Goal: Task Accomplishment & Management: Use online tool/utility

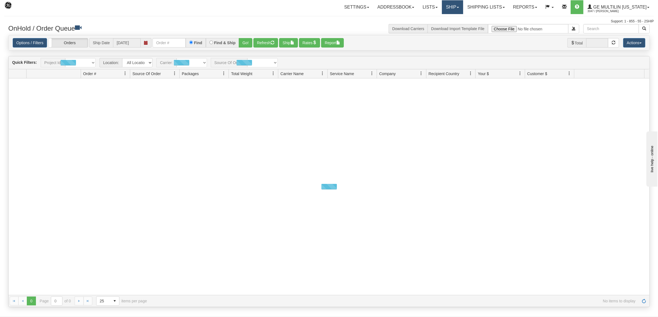
click at [454, 7] on link "Ship" at bounding box center [452, 7] width 21 height 14
click at [439, 19] on span "Ship Screen" at bounding box center [428, 19] width 21 height 4
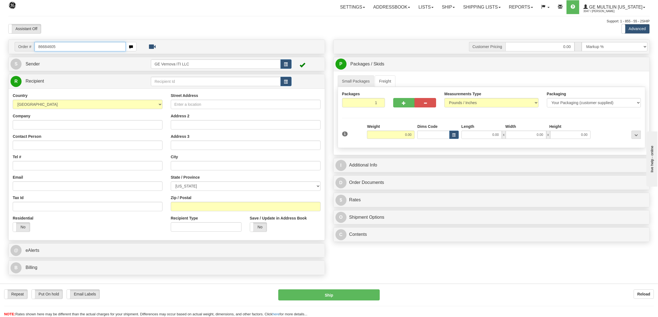
type input "86684605"
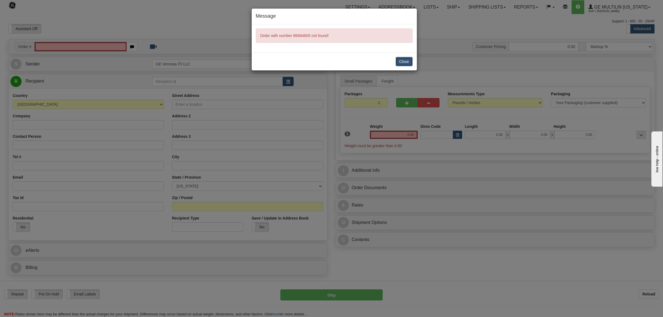
click at [401, 59] on button "Close" at bounding box center [404, 61] width 17 height 9
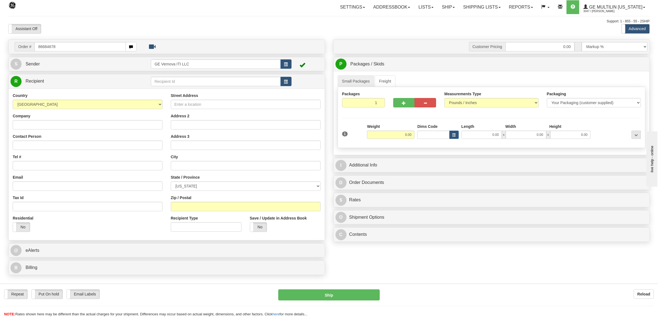
type input "86684678"
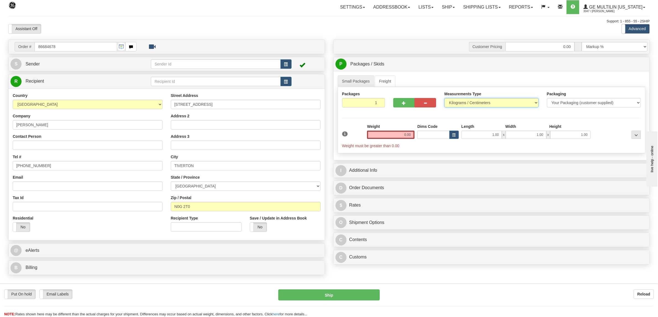
click at [464, 102] on select "Pounds / Inches Kilograms / Centimeters" at bounding box center [491, 102] width 94 height 9
select select "0"
click at [444, 99] on select "Pounds / Inches Kilograms / Centimeters" at bounding box center [491, 102] width 94 height 9
drag, startPoint x: 397, startPoint y: 137, endPoint x: 432, endPoint y: 136, distance: 35.4
click at [432, 137] on div "1 Weight 0.00 Dims Code 1.00" at bounding box center [492, 136] width 302 height 25
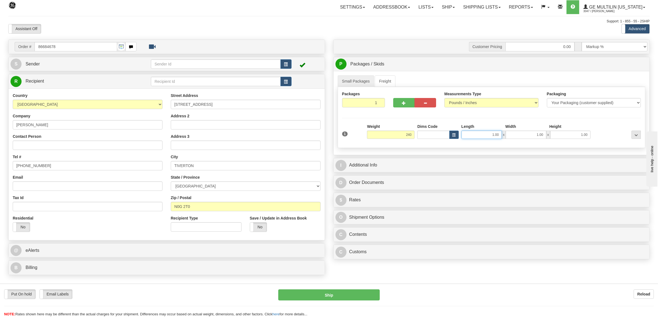
type input "240.00"
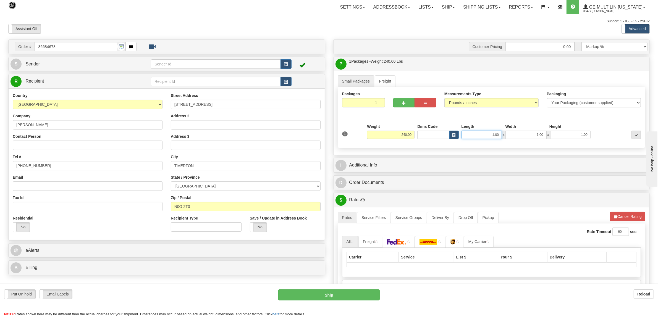
drag, startPoint x: 486, startPoint y: 138, endPoint x: 519, endPoint y: 137, distance: 33.7
click at [519, 137] on div "1.00 x 1.00 x 1.00" at bounding box center [525, 135] width 129 height 8
type input "24.00"
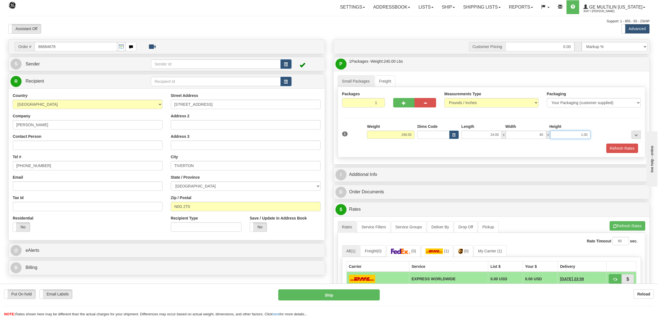
type input "40.00"
type input "2"
type input "30.00"
click at [604, 117] on div "Packages 1 1 Measurements Type" at bounding box center [492, 122] width 308 height 70
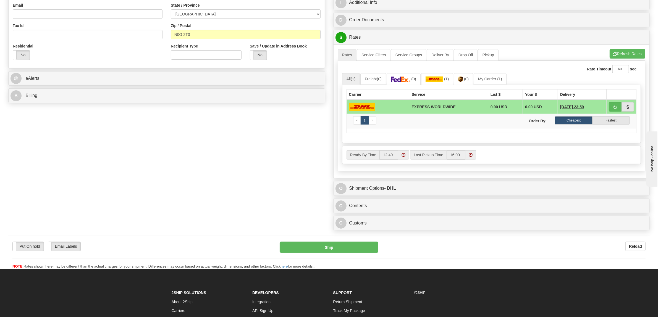
scroll to position [173, 0]
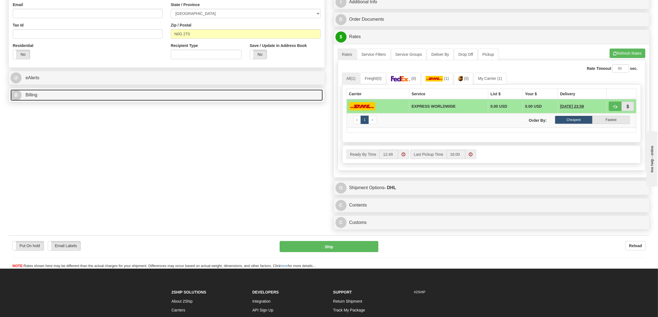
click at [44, 97] on link "B Billing" at bounding box center [166, 94] width 312 height 11
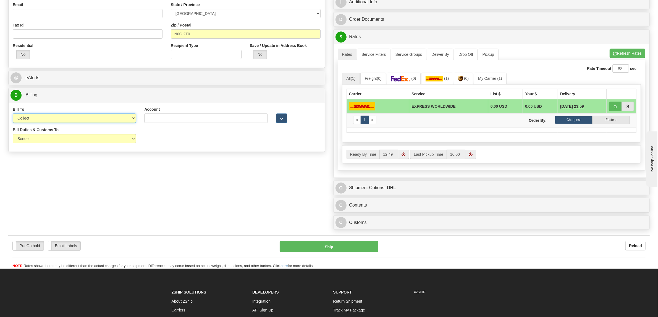
click at [44, 122] on select "Sender Recipient Third Party Collect" at bounding box center [74, 118] width 123 height 9
select select "2"
click at [13, 114] on select "Sender Recipient Third Party Collect" at bounding box center [74, 118] width 123 height 9
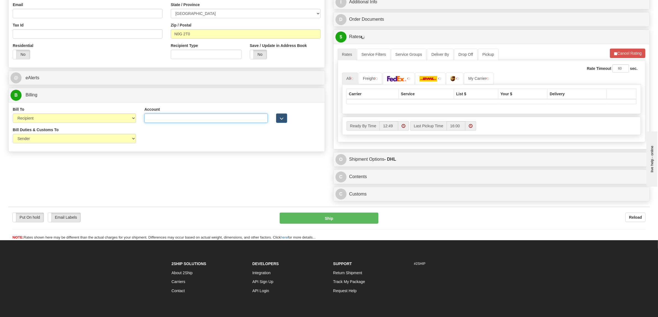
click at [172, 117] on input "Account" at bounding box center [205, 118] width 123 height 9
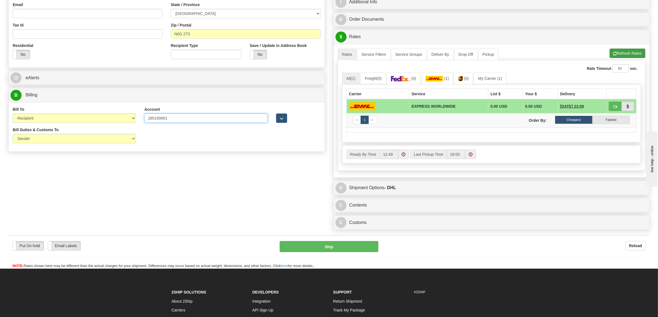
type input "285190061"
click at [628, 53] on button "Refresh Rates" at bounding box center [627, 53] width 36 height 9
click at [410, 80] on img at bounding box center [400, 79] width 19 height 6
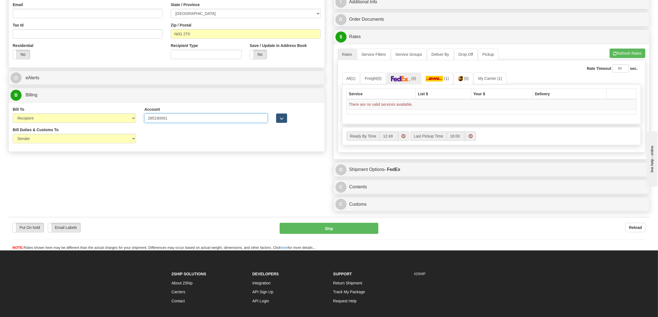
drag, startPoint x: 179, startPoint y: 120, endPoint x: 136, endPoint y: 118, distance: 42.8
click at [136, 118] on div "Bill To Sender Recipient Third Party Collect Account 285190061 3rd Party Accoun…" at bounding box center [167, 117] width 316 height 20
click at [133, 120] on select "Sender Recipient Third Party Collect" at bounding box center [74, 118] width 123 height 9
select select "1"
click at [13, 114] on select "Sender Recipient Third Party Collect" at bounding box center [74, 118] width 123 height 9
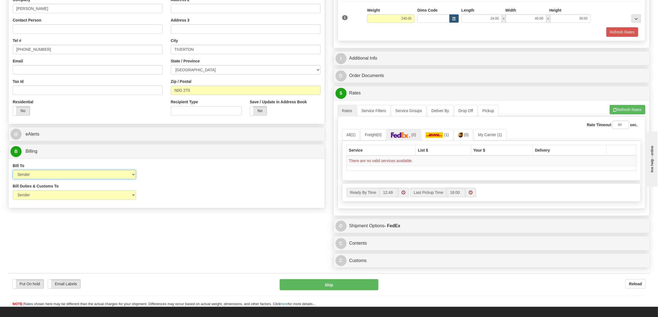
scroll to position [35, 0]
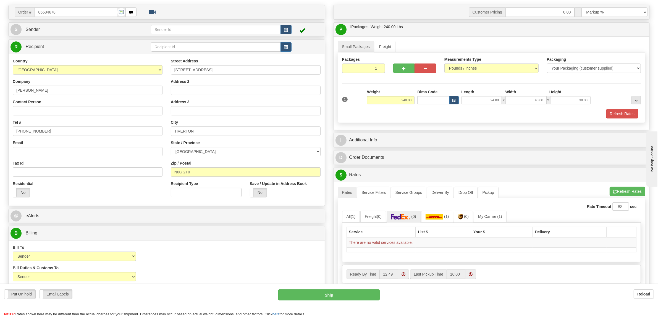
click at [429, 38] on div "Small Packages Freight Packages 1 1 Measurements Type" at bounding box center [491, 82] width 316 height 93
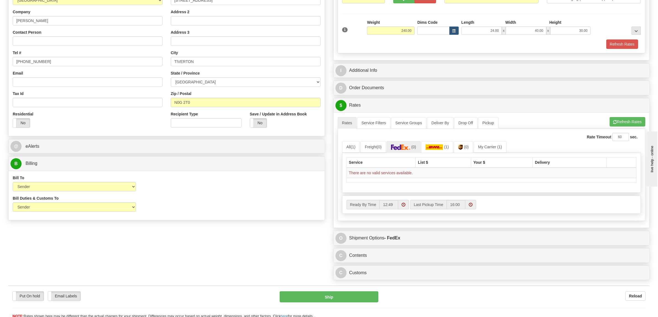
scroll to position [0, 0]
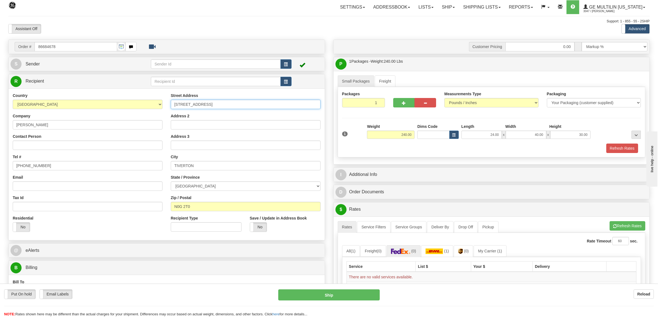
drag, startPoint x: 204, startPoint y: 105, endPoint x: 162, endPoint y: 107, distance: 41.8
click at [162, 107] on div "Country [GEOGRAPHIC_DATA] [GEOGRAPHIC_DATA] [GEOGRAPHIC_DATA] [GEOGRAPHIC_DATA]…" at bounding box center [167, 164] width 316 height 143
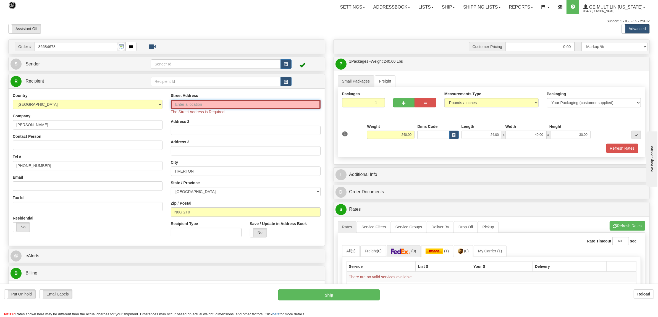
paste input "177"
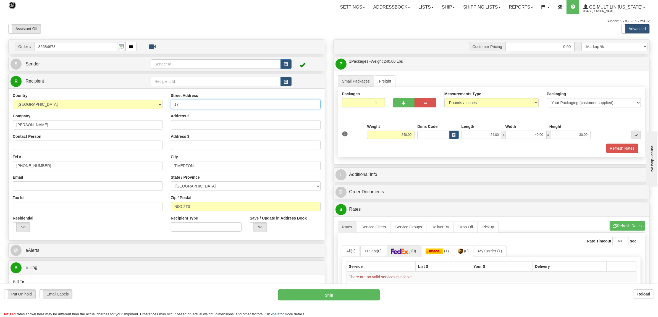
type input "1"
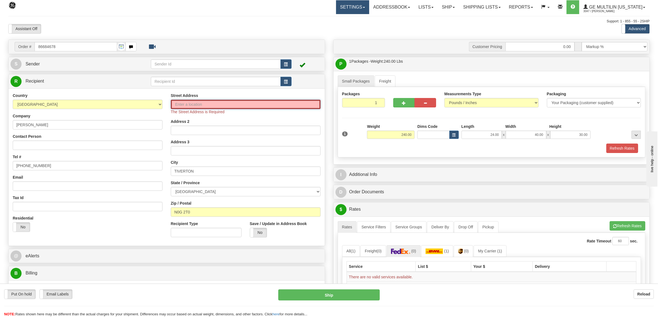
paste input "[STREET_ADDRESS]"
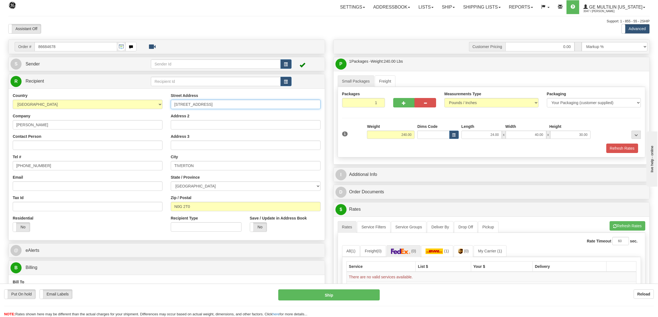
drag, startPoint x: 207, startPoint y: 104, endPoint x: 200, endPoint y: 105, distance: 7.2
click at [200, 105] on input "[STREET_ADDRESS]" at bounding box center [246, 104] width 150 height 9
type input "[STREET_ADDRESS]"
drag, startPoint x: 199, startPoint y: 166, endPoint x: 167, endPoint y: 167, distance: 31.5
click at [167, 167] on div "Street Address [STREET_ADDRESS] Address 2 Address 3 City [GEOGRAPHIC_DATA] Stat…" at bounding box center [246, 164] width 158 height 143
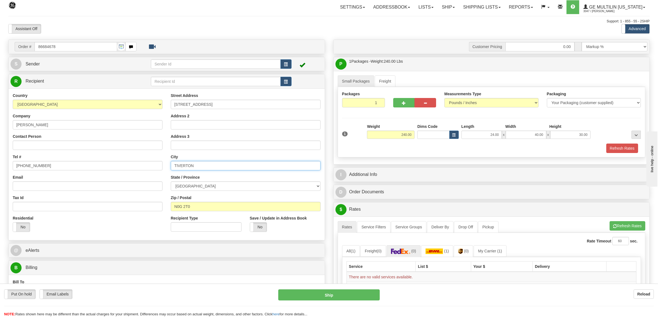
paste input "iverton"
type input "Tiverton"
click at [198, 187] on select "[GEOGRAPHIC_DATA] [GEOGRAPHIC_DATA] [GEOGRAPHIC_DATA] [GEOGRAPHIC_DATA] [GEOGRA…" at bounding box center [246, 185] width 150 height 9
click at [171, 182] on select "[GEOGRAPHIC_DATA] [GEOGRAPHIC_DATA] [GEOGRAPHIC_DATA] [GEOGRAPHIC_DATA] [GEOGRA…" at bounding box center [246, 185] width 150 height 9
click at [218, 104] on input "[STREET_ADDRESS]" at bounding box center [246, 104] width 150 height 9
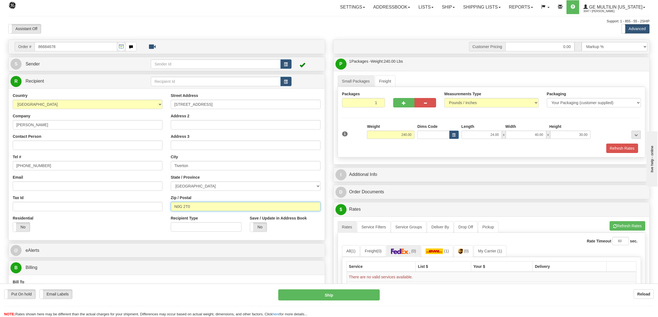
drag, startPoint x: 200, startPoint y: 207, endPoint x: 163, endPoint y: 209, distance: 37.1
click at [163, 209] on div "Country [GEOGRAPHIC_DATA] [GEOGRAPHIC_DATA] [GEOGRAPHIC_DATA] [GEOGRAPHIC_DATA]…" at bounding box center [167, 164] width 316 height 143
drag, startPoint x: 238, startPoint y: 105, endPoint x: 194, endPoint y: 104, distance: 43.9
click at [194, 104] on input "[STREET_ADDRESS]" at bounding box center [246, 104] width 150 height 9
type input "[STREET_ADDRESS]"
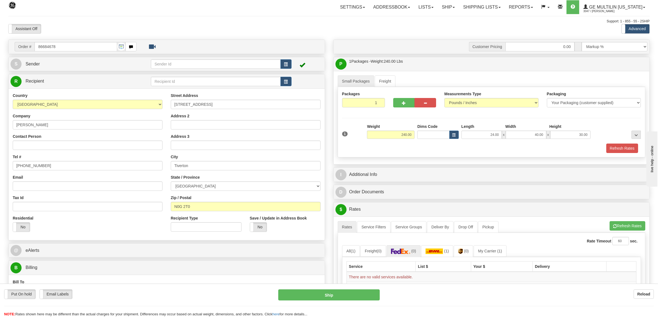
click at [258, 156] on div "City Tiverton" at bounding box center [246, 162] width 150 height 16
click at [633, 226] on button "Refresh Rates" at bounding box center [627, 225] width 36 height 9
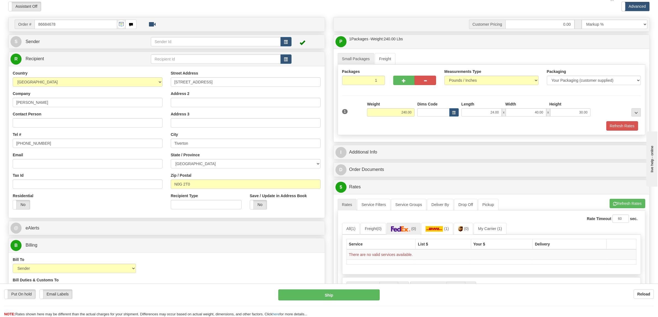
scroll to position [35, 0]
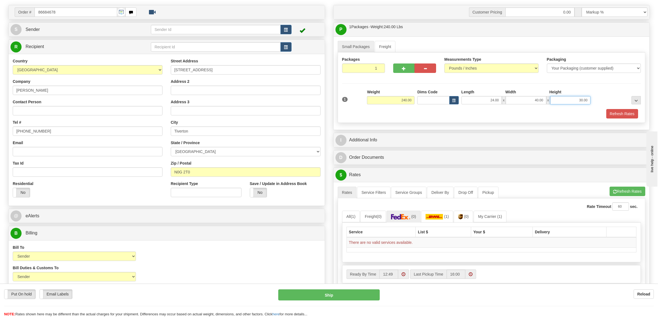
drag, startPoint x: 573, startPoint y: 99, endPoint x: 607, endPoint y: 93, distance: 34.2
click at [608, 97] on div "1 Weight 240.00 Dims Code x" at bounding box center [492, 99] width 302 height 20
click at [623, 115] on button "Refresh Rates" at bounding box center [622, 113] width 32 height 9
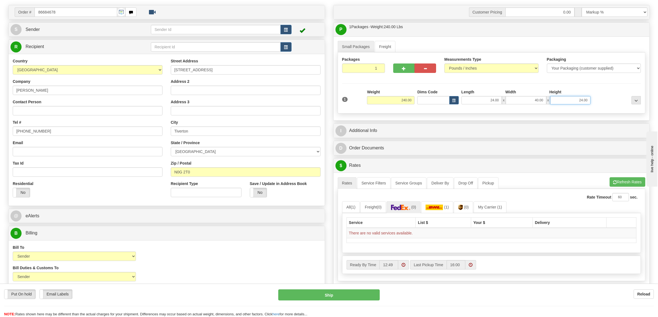
drag, startPoint x: 567, startPoint y: 100, endPoint x: 594, endPoint y: 100, distance: 27.3
click at [594, 100] on div "1 Weight 240.00 Dims Code x" at bounding box center [492, 99] width 302 height 20
type input "30.00"
click at [596, 104] on div at bounding box center [617, 96] width 50 height 15
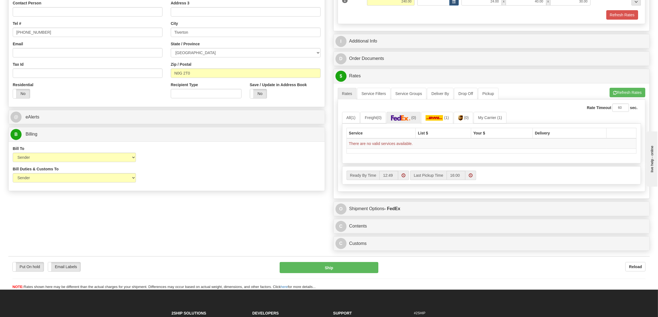
scroll to position [138, 0]
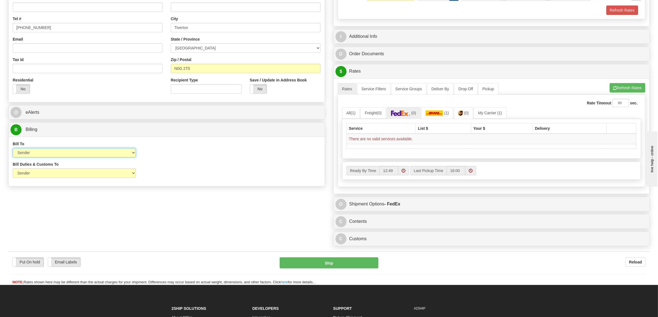
click at [78, 153] on select "Sender Recipient Third Party Collect" at bounding box center [74, 152] width 123 height 9
select select "2"
click at [13, 149] on select "Sender Recipient Third Party Collect" at bounding box center [74, 152] width 123 height 9
click at [440, 113] on img at bounding box center [434, 113] width 18 height 6
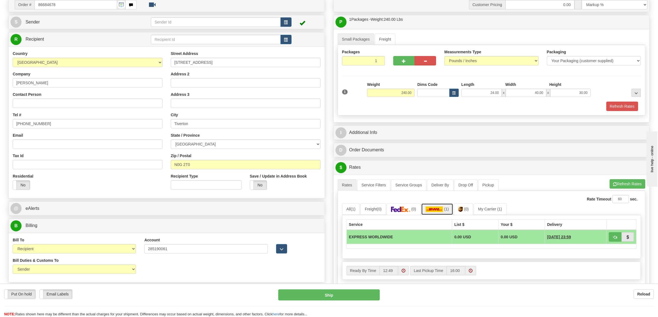
scroll to position [35, 0]
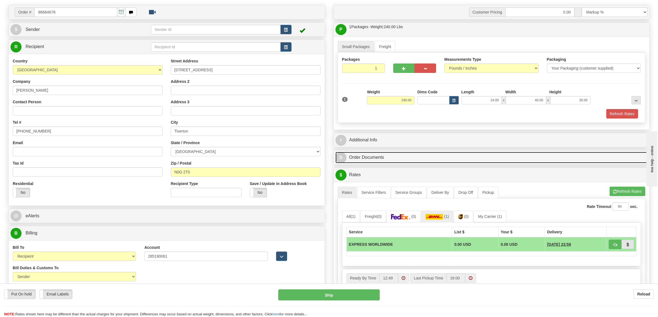
click at [434, 161] on link "D Order Documents" at bounding box center [491, 157] width 312 height 11
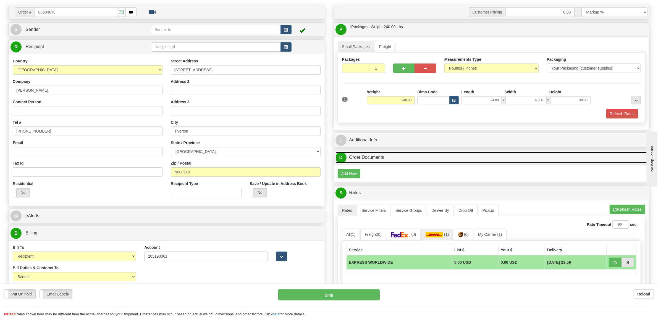
click at [434, 156] on link "D Order Documents" at bounding box center [491, 157] width 312 height 11
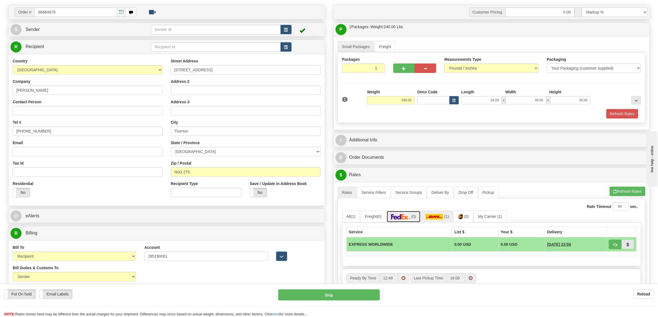
click at [416, 220] on link "(0)" at bounding box center [403, 217] width 34 height 12
